Goal: Transaction & Acquisition: Download file/media

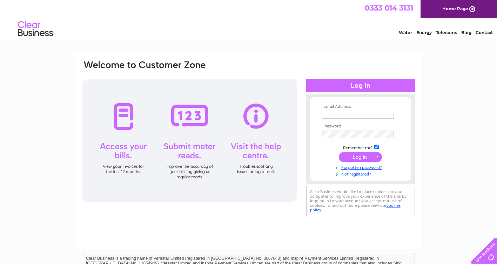
type input "dailschiro@gmail.com"
click at [360, 156] on input "submit" at bounding box center [360, 157] width 43 height 10
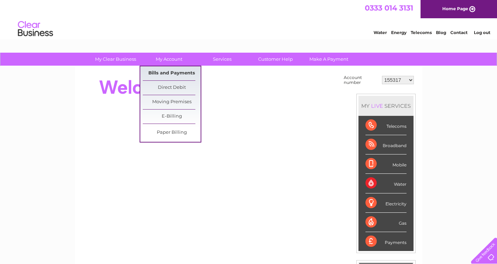
click at [171, 72] on link "Bills and Payments" at bounding box center [172, 73] width 58 height 14
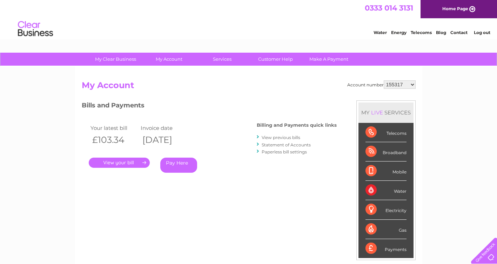
click at [124, 160] on link "." at bounding box center [119, 162] width 61 height 10
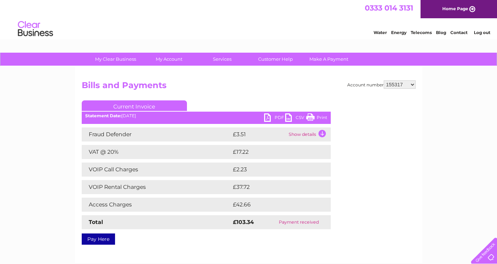
click at [322, 115] on link "Print" at bounding box center [316, 118] width 21 height 10
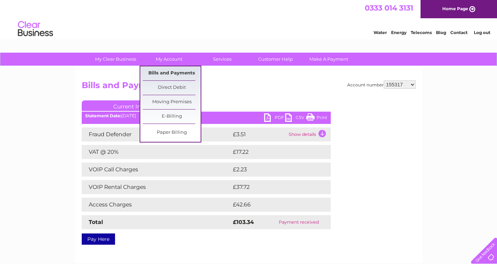
click at [171, 71] on link "Bills and Payments" at bounding box center [172, 73] width 58 height 14
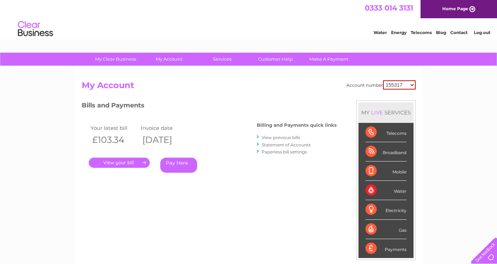
click at [273, 137] on link "View previous bills" at bounding box center [281, 137] width 39 height 5
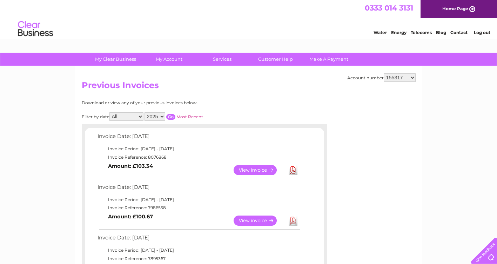
click at [159, 117] on select "2025 2024 2023 2022" at bounding box center [154, 116] width 21 height 8
select select "2024"
click at [145, 112] on select "2025 2024 2023 2022" at bounding box center [154, 116] width 21 height 8
click at [138, 118] on select "All January February March April May June July August September October Novembe…" at bounding box center [126, 116] width 34 height 8
select select "7"
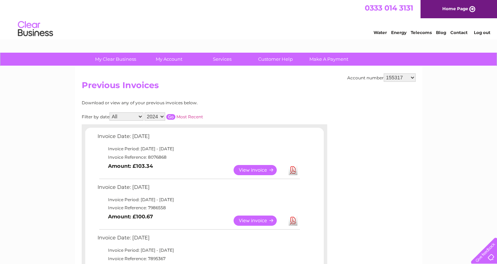
click at [110, 112] on select "All January February March April May June July August September October Novembe…" at bounding box center [126, 116] width 34 height 8
click at [173, 116] on input "button" at bounding box center [170, 117] width 9 height 6
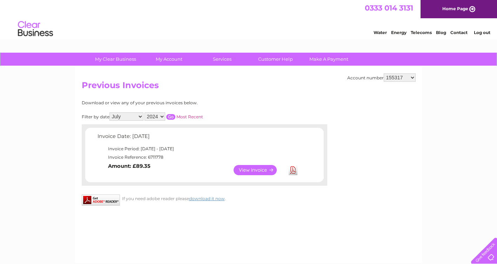
click at [249, 169] on link "View" at bounding box center [259, 170] width 52 height 10
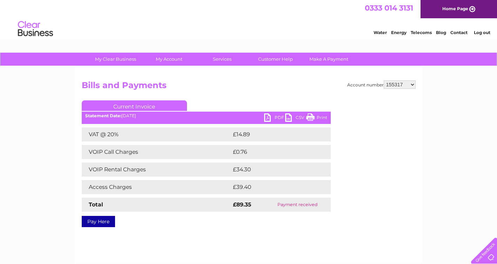
drag, startPoint x: 317, startPoint y: 115, endPoint x: 61, endPoint y: 224, distance: 277.6
click at [317, 115] on link "Print" at bounding box center [316, 118] width 21 height 10
click at [265, 117] on link "PDF" at bounding box center [274, 118] width 21 height 10
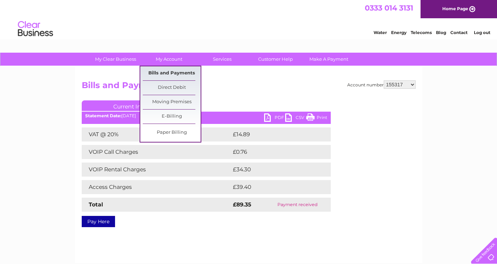
click at [177, 72] on link "Bills and Payments" at bounding box center [172, 73] width 58 height 14
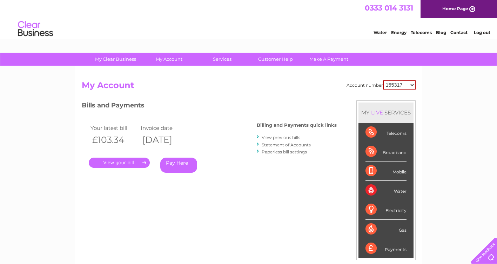
click at [283, 137] on link "View previous bills" at bounding box center [281, 137] width 39 height 5
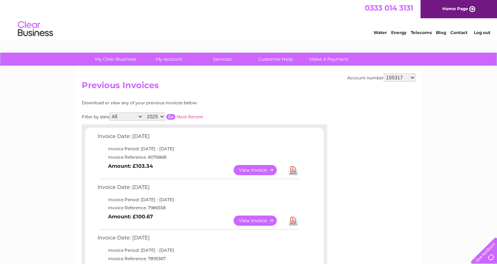
click at [158, 117] on select "2025 2024 2023 2022" at bounding box center [154, 116] width 21 height 8
select select "2024"
click at [145, 112] on select "2025 2024 2023 2022" at bounding box center [154, 116] width 21 height 8
click at [172, 117] on input "button" at bounding box center [170, 117] width 9 height 6
click at [171, 115] on input "button" at bounding box center [170, 117] width 9 height 6
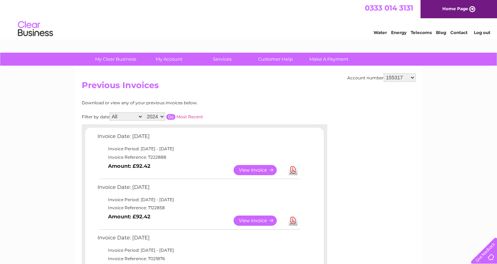
click at [138, 115] on select "All January February March April May June July August September October Novembe…" at bounding box center [126, 116] width 34 height 8
select select "8"
click at [110, 112] on select "All January February March April May June July August September October Novembe…" at bounding box center [126, 116] width 34 height 8
click at [246, 169] on link "View" at bounding box center [259, 170] width 52 height 10
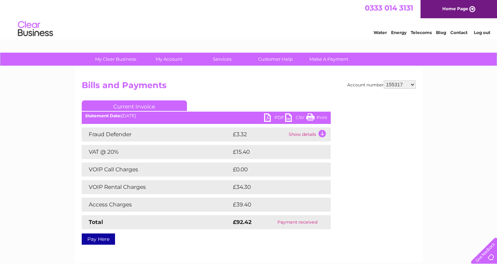
click at [275, 115] on link "PDF" at bounding box center [274, 118] width 21 height 10
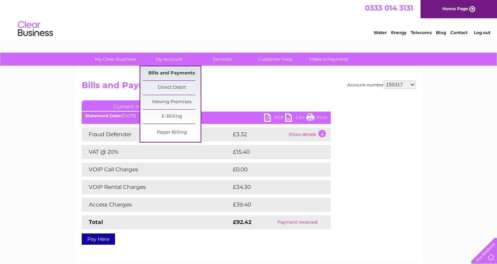
click at [170, 73] on link "Bills and Payments" at bounding box center [172, 73] width 58 height 14
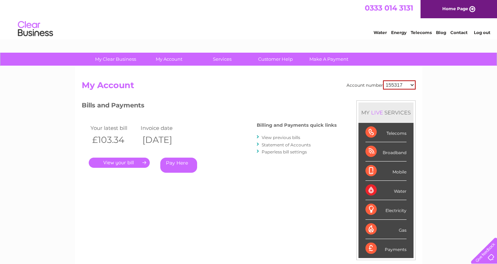
click at [274, 136] on link "View previous bills" at bounding box center [281, 137] width 39 height 5
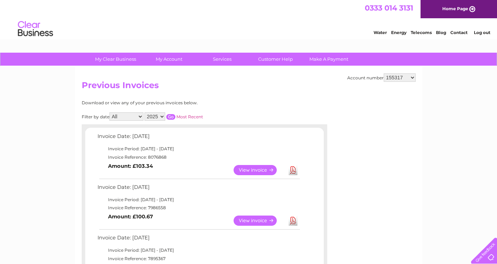
click at [156, 118] on select "2025 2024 2023 2022" at bounding box center [154, 116] width 21 height 8
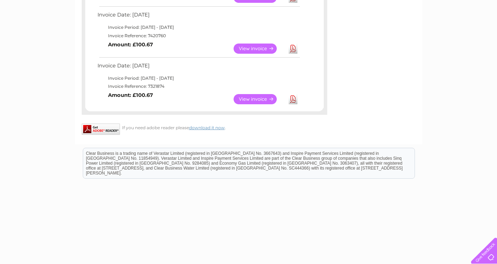
scroll to position [481, 0]
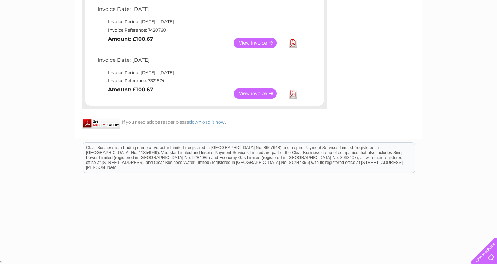
click at [294, 94] on link "Download" at bounding box center [293, 93] width 9 height 10
click at [293, 43] on link "Download" at bounding box center [293, 43] width 9 height 10
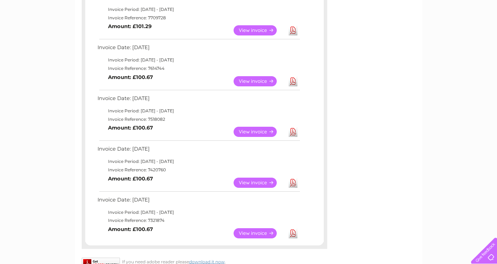
scroll to position [341, 0]
click at [293, 131] on link "Download" at bounding box center [293, 132] width 9 height 10
click at [295, 82] on link "Download" at bounding box center [293, 81] width 9 height 10
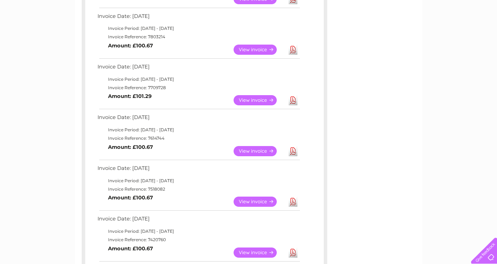
scroll to position [272, 0]
click at [293, 101] on link "Download" at bounding box center [293, 100] width 9 height 10
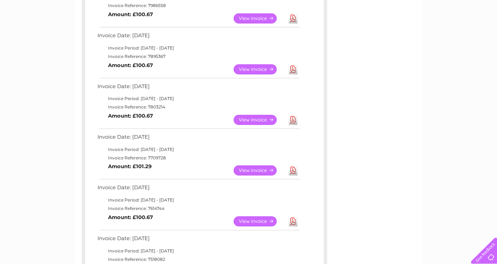
scroll to position [202, 0]
click at [293, 119] on link "Download" at bounding box center [293, 120] width 9 height 10
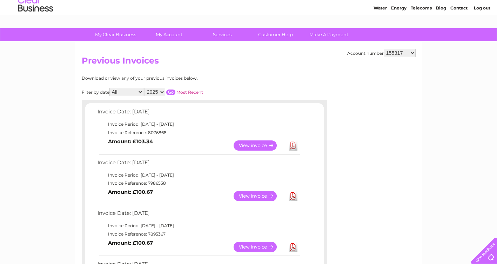
scroll to position [0, 0]
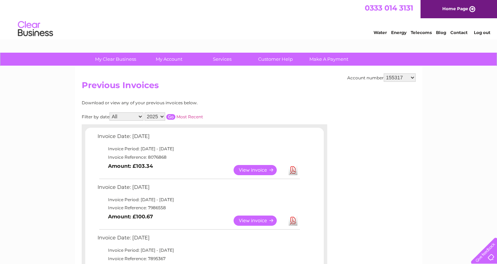
click at [161, 115] on select "2025 2024 2023 2022" at bounding box center [154, 116] width 21 height 8
select select "2024"
click at [145, 112] on select "2025 2024 2023 2022" at bounding box center [154, 116] width 21 height 8
click at [172, 119] on input "button" at bounding box center [170, 117] width 9 height 6
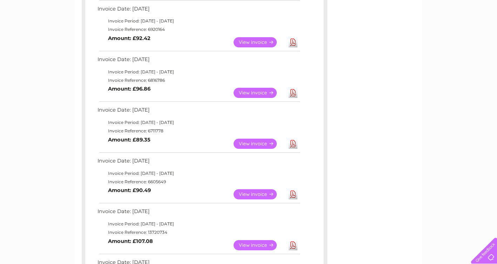
scroll to position [280, 0]
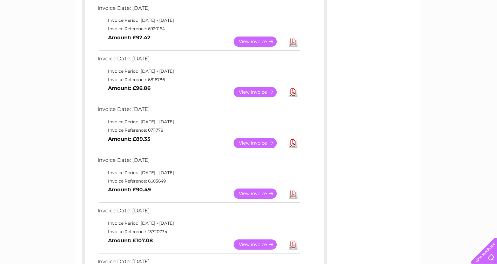
click at [292, 92] on link "Download" at bounding box center [293, 92] width 9 height 10
click at [291, 42] on link "Download" at bounding box center [293, 41] width 9 height 10
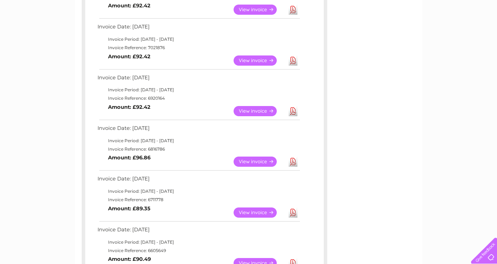
scroll to position [210, 0]
click at [294, 60] on link "Download" at bounding box center [293, 61] width 9 height 10
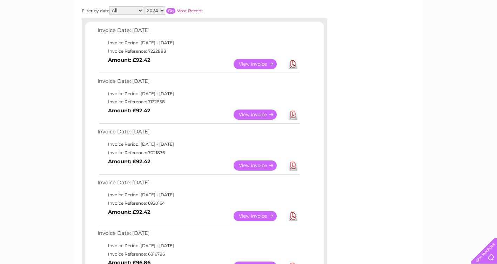
scroll to position [106, 0]
click at [292, 114] on link "Download" at bounding box center [293, 115] width 9 height 10
